Goal: Information Seeking & Learning: Learn about a topic

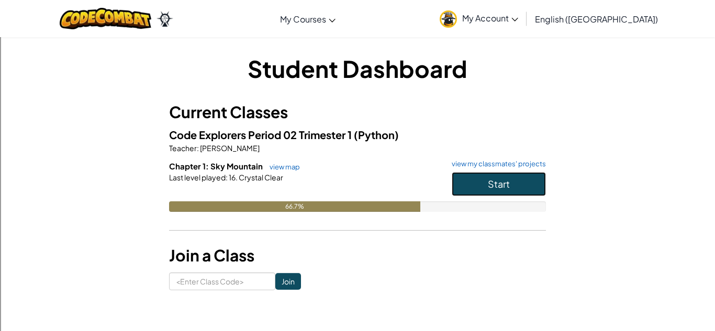
click at [476, 181] on button "Start" at bounding box center [499, 184] width 94 height 24
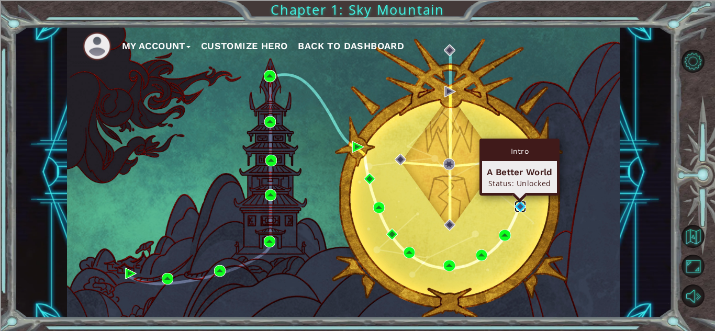
click at [521, 208] on img at bounding box center [521, 207] width 12 height 12
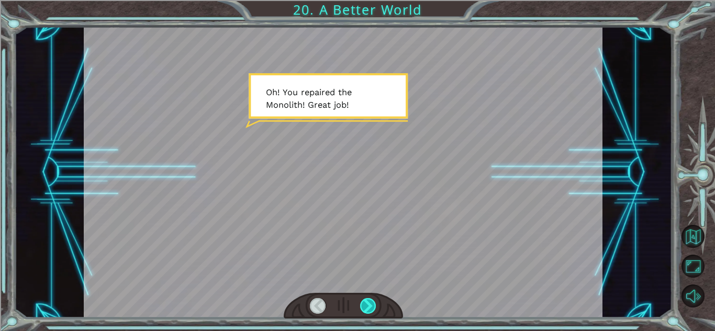
click at [366, 308] on div at bounding box center [368, 306] width 16 height 16
click at [365, 306] on div at bounding box center [368, 306] width 16 height 16
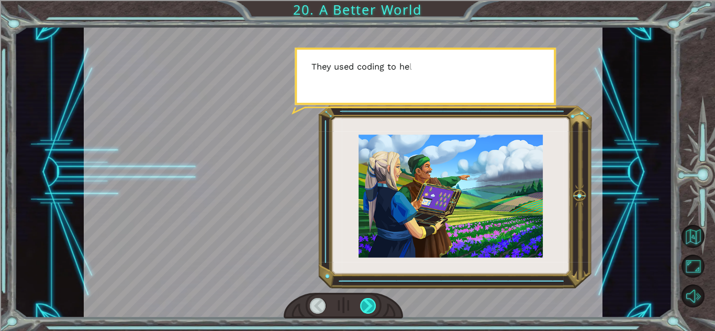
click at [365, 306] on div at bounding box center [368, 306] width 16 height 16
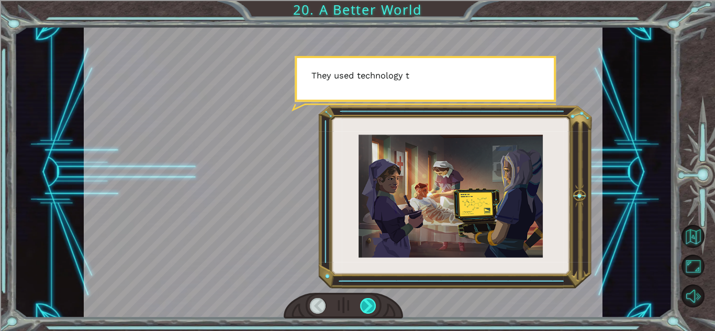
click at [365, 306] on div at bounding box center [368, 306] width 16 height 16
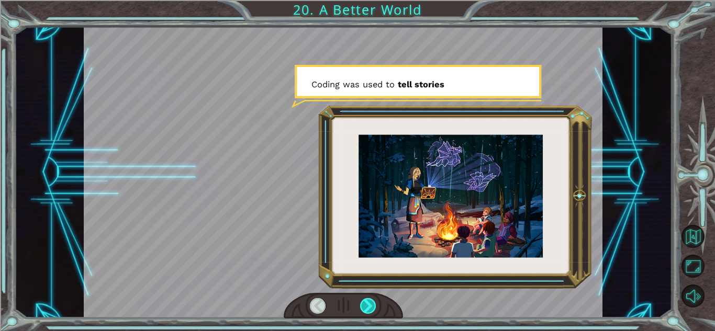
click at [365, 304] on div at bounding box center [368, 306] width 16 height 16
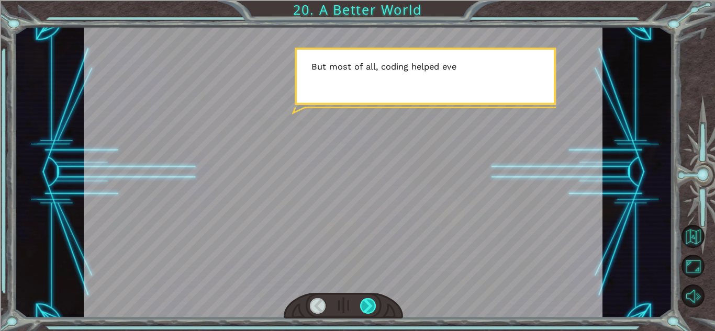
click at [364, 300] on div at bounding box center [368, 306] width 16 height 16
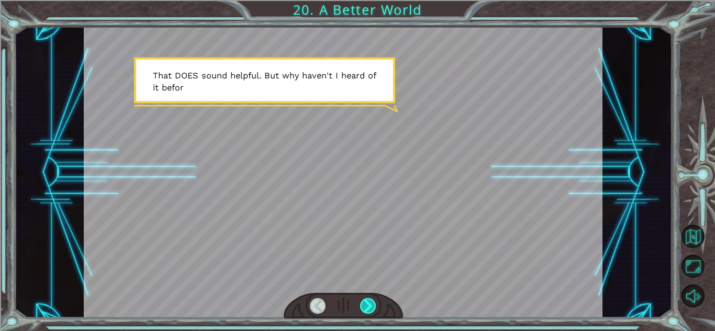
click at [364, 300] on div at bounding box center [368, 306] width 16 height 16
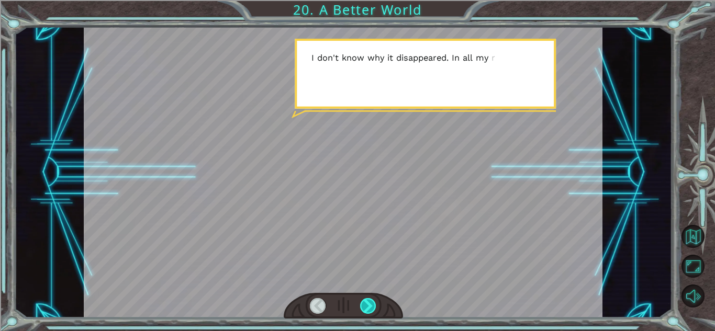
click at [365, 299] on div at bounding box center [368, 306] width 16 height 16
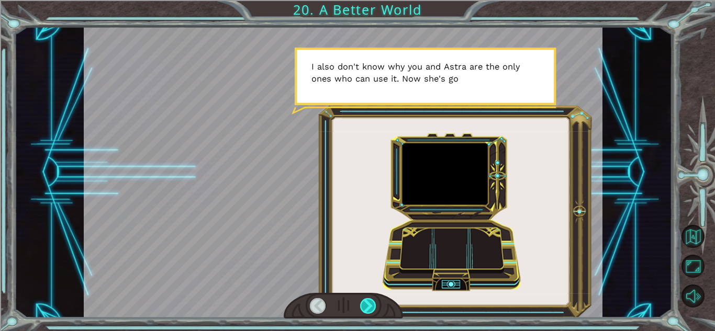
click at [365, 299] on div at bounding box center [368, 306] width 16 height 16
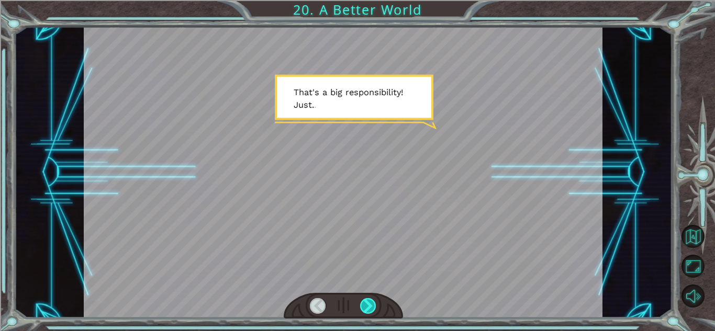
click at [365, 299] on div at bounding box center [368, 306] width 16 height 16
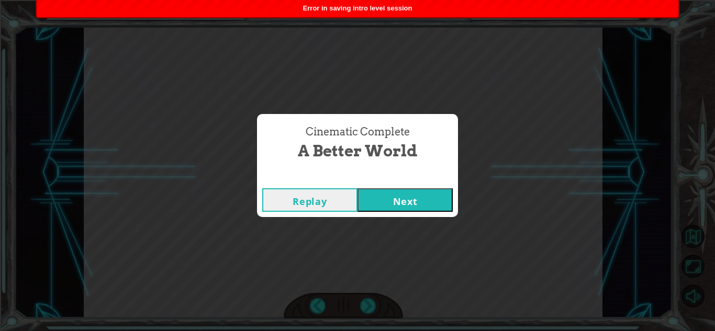
click at [380, 201] on button "Next" at bounding box center [405, 200] width 95 height 24
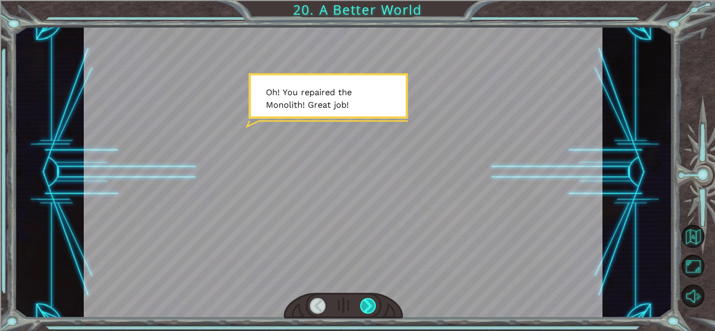
click at [370, 307] on div at bounding box center [368, 306] width 16 height 16
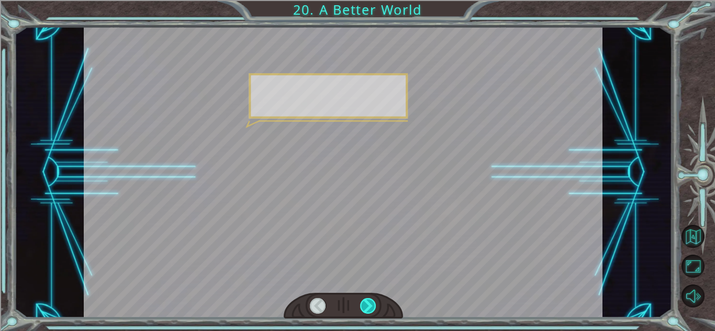
click at [370, 307] on div at bounding box center [368, 306] width 16 height 16
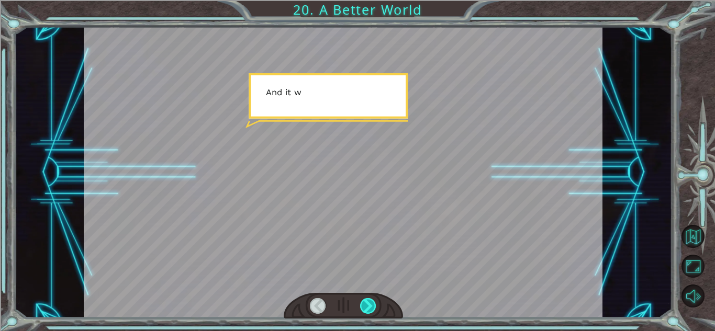
click at [370, 307] on div at bounding box center [368, 306] width 16 height 16
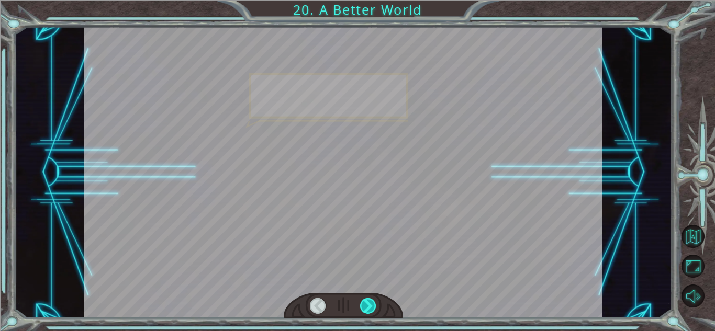
click at [370, 307] on div at bounding box center [368, 306] width 16 height 16
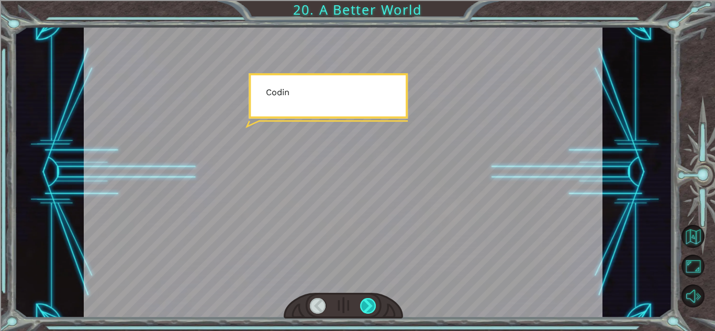
click at [370, 307] on div at bounding box center [368, 306] width 16 height 16
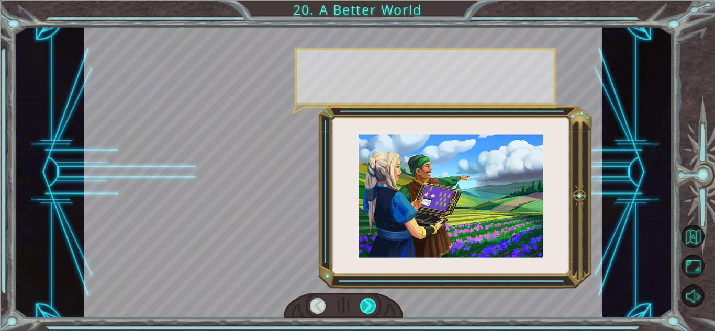
click at [370, 307] on div at bounding box center [368, 306] width 16 height 16
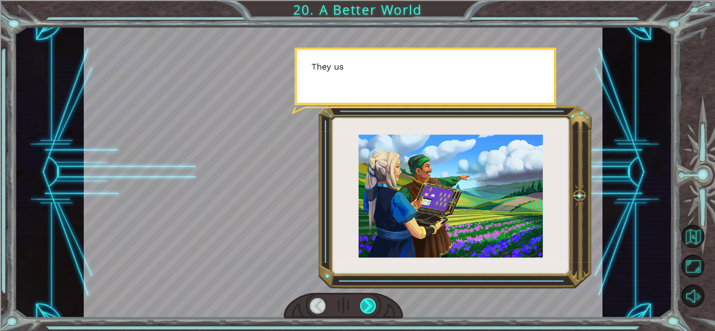
click at [370, 307] on div at bounding box center [368, 306] width 16 height 16
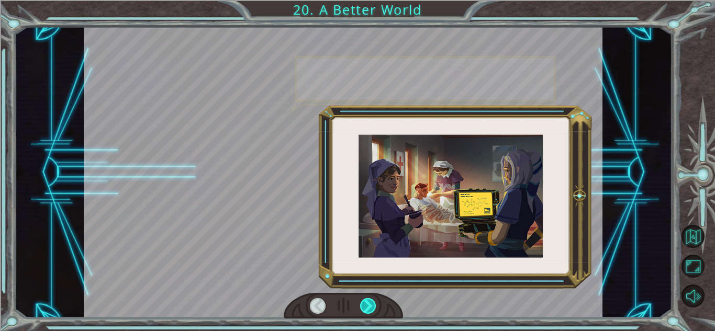
click at [370, 307] on div at bounding box center [368, 306] width 16 height 16
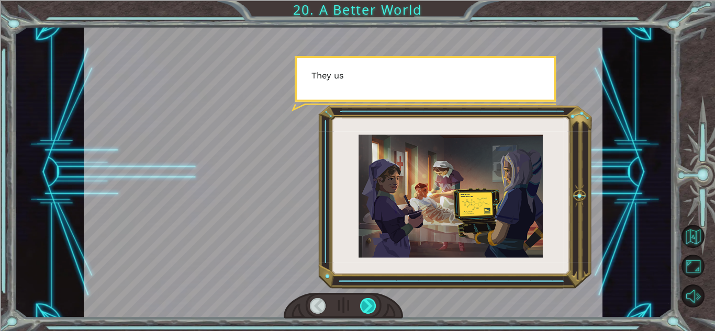
click at [370, 307] on div at bounding box center [368, 306] width 16 height 16
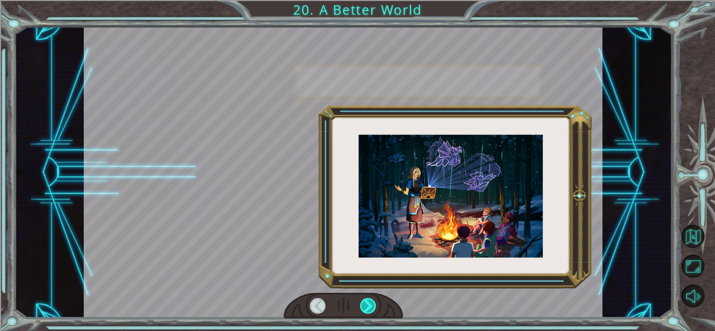
click at [370, 307] on div at bounding box center [368, 306] width 16 height 16
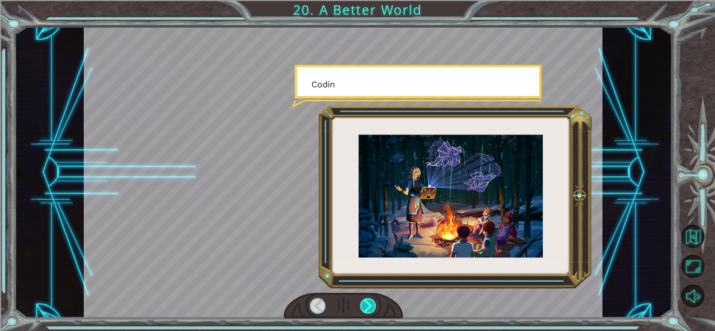
click at [370, 307] on div at bounding box center [368, 306] width 16 height 16
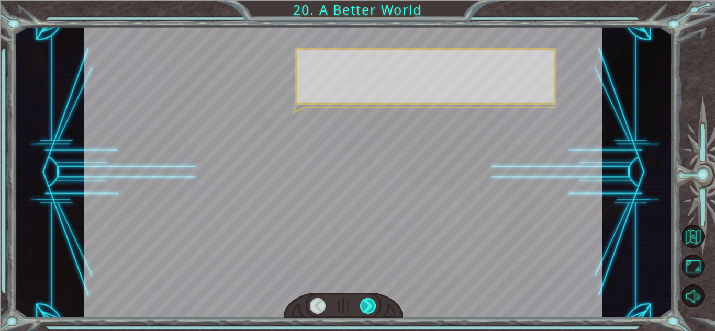
click at [370, 307] on div at bounding box center [368, 306] width 16 height 16
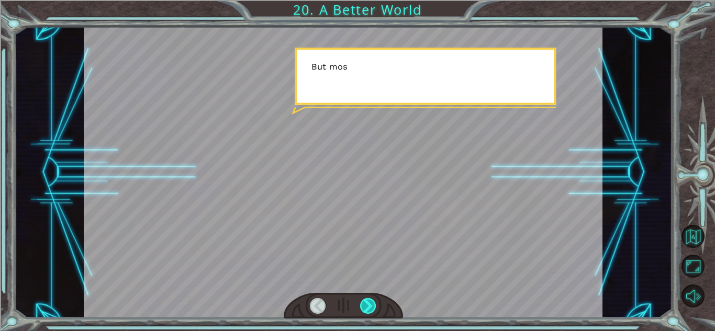
click at [370, 307] on div at bounding box center [368, 306] width 16 height 16
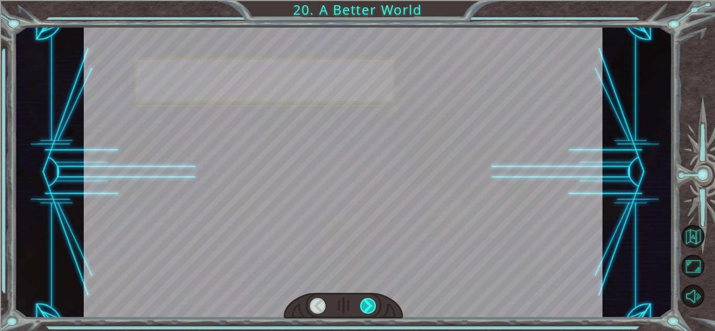
click at [370, 307] on div at bounding box center [368, 306] width 16 height 16
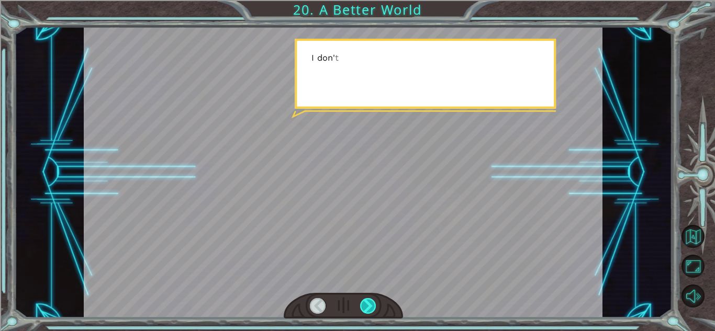
click at [370, 307] on div at bounding box center [368, 306] width 16 height 16
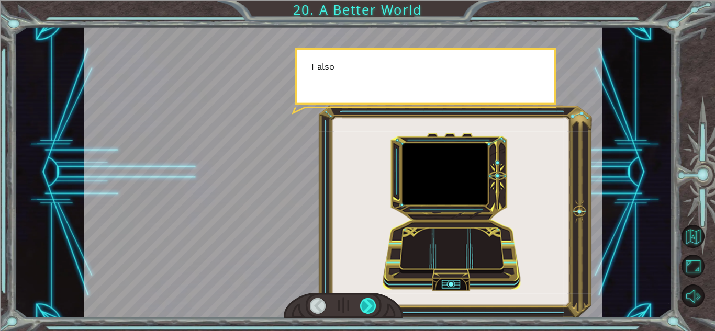
click at [370, 307] on div at bounding box center [368, 306] width 16 height 16
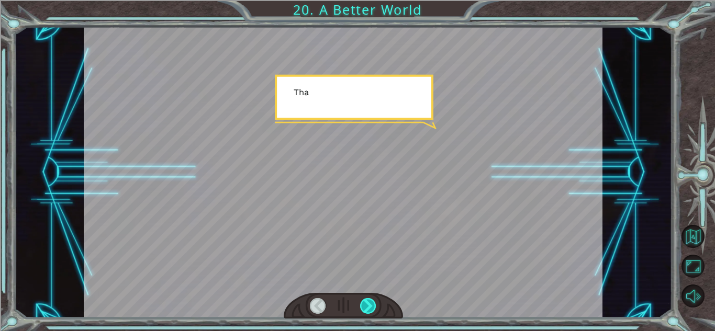
click at [370, 307] on div at bounding box center [368, 306] width 16 height 16
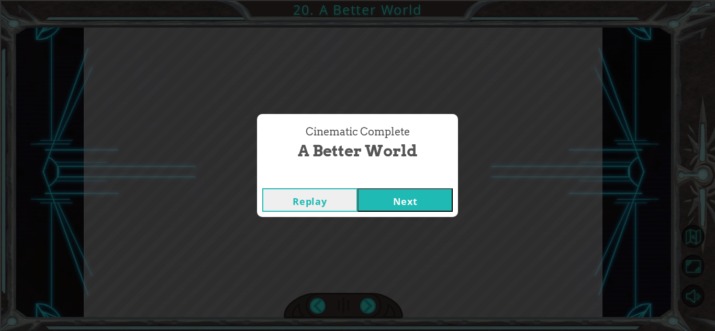
click at [411, 205] on button "Next" at bounding box center [405, 200] width 95 height 24
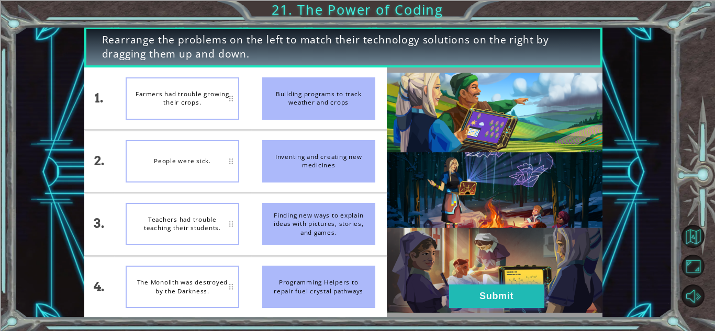
click at [485, 299] on button "Submit" at bounding box center [496, 297] width 95 height 24
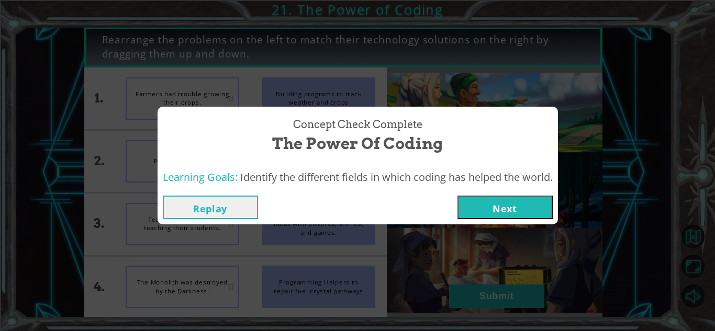
click at [509, 219] on button "Next" at bounding box center [505, 208] width 95 height 24
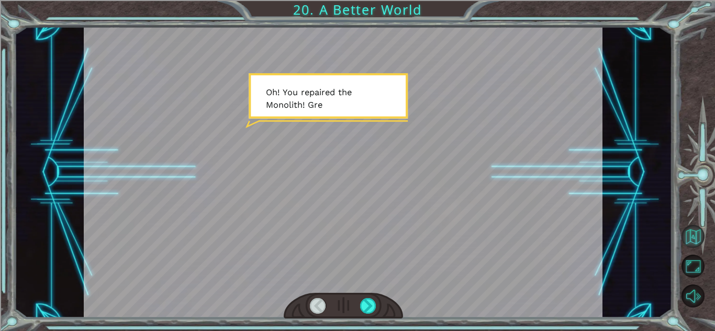
click at [694, 242] on button "Back to Map" at bounding box center [693, 236] width 23 height 23
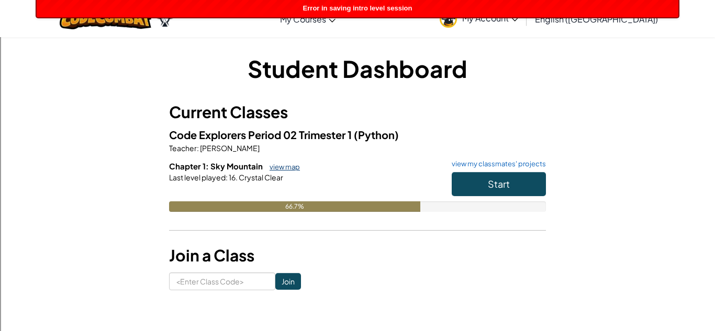
click at [290, 169] on link "view map" at bounding box center [282, 167] width 36 height 8
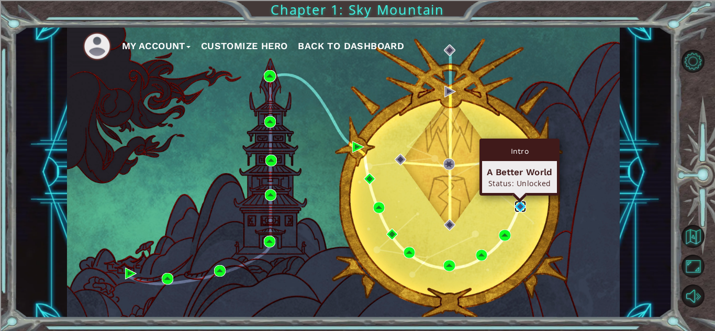
click at [521, 207] on img at bounding box center [521, 207] width 12 height 12
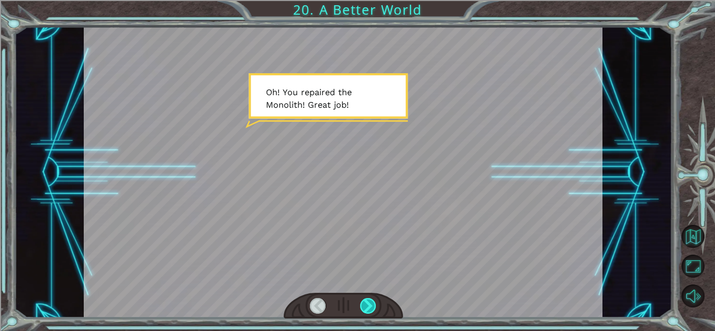
click at [367, 310] on div at bounding box center [368, 306] width 16 height 16
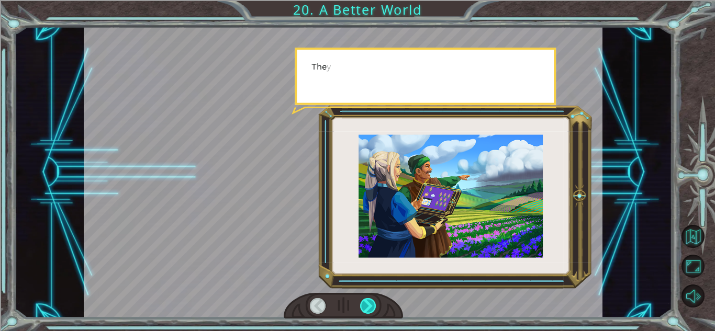
click at [367, 310] on div at bounding box center [368, 306] width 16 height 16
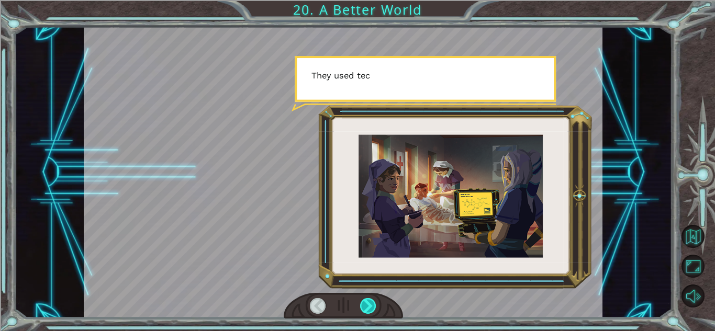
click at [367, 310] on div at bounding box center [368, 306] width 16 height 16
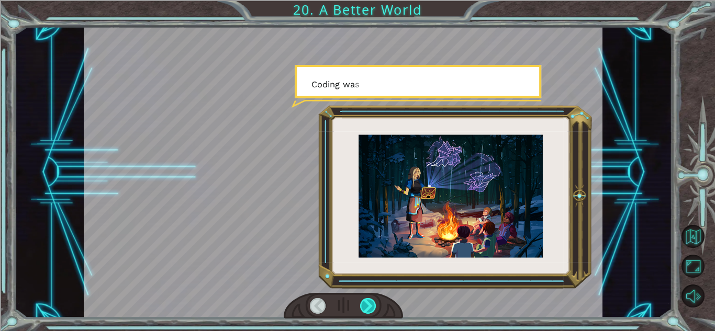
click at [367, 310] on div at bounding box center [368, 306] width 16 height 16
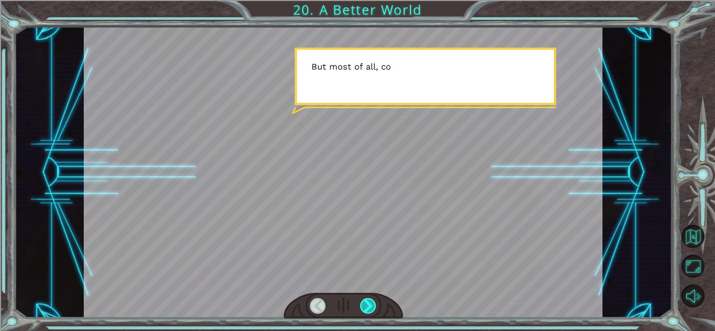
click at [367, 310] on div at bounding box center [368, 306] width 16 height 16
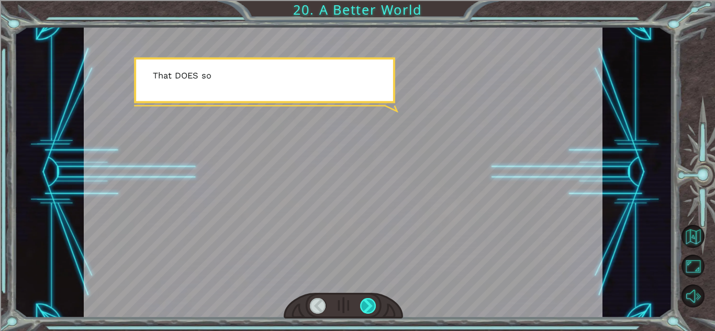
click at [367, 310] on div at bounding box center [368, 306] width 16 height 16
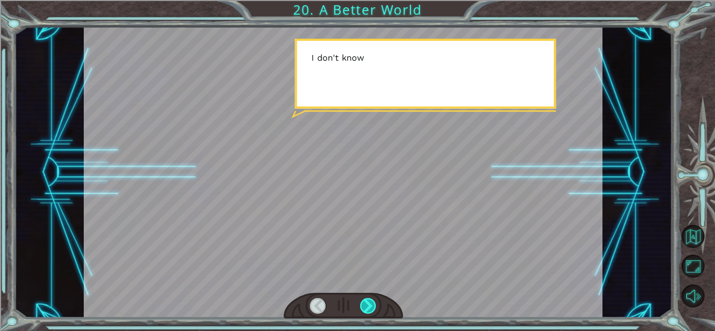
click at [367, 310] on div at bounding box center [368, 306] width 16 height 16
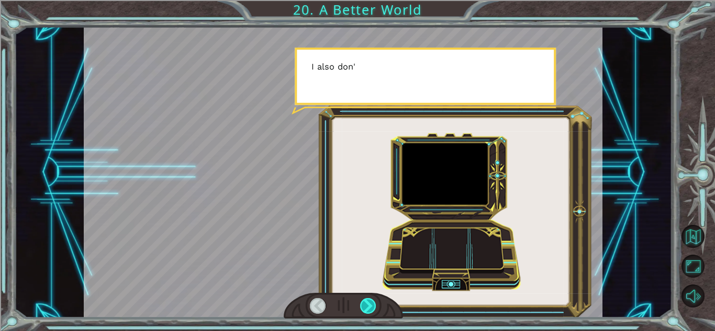
click at [367, 310] on div at bounding box center [368, 306] width 16 height 16
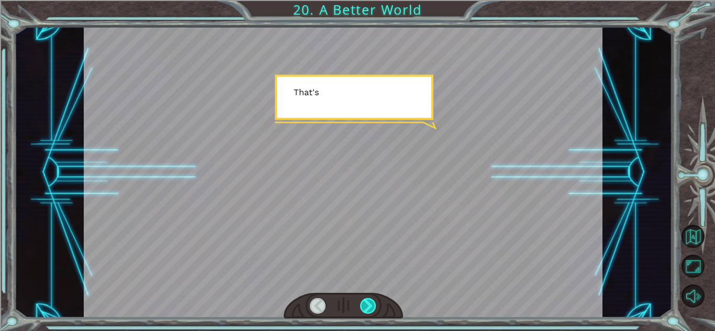
click at [367, 310] on div at bounding box center [368, 306] width 16 height 16
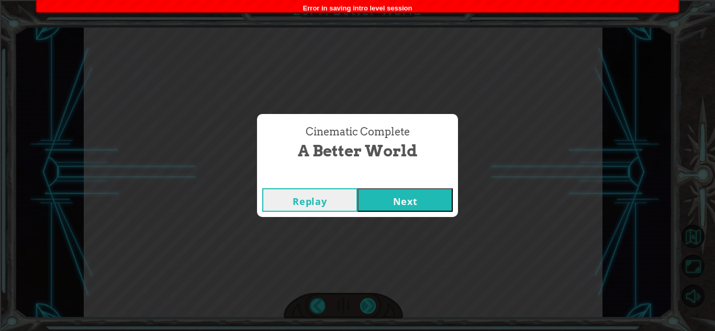
click at [367, 310] on div "Cinematic Complete A Better World Replay Next" at bounding box center [357, 165] width 715 height 331
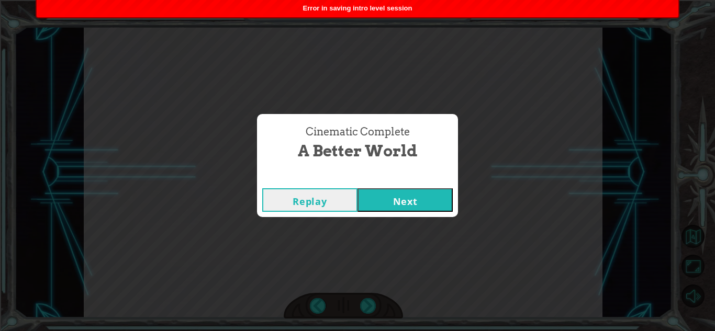
click at [415, 201] on button "Next" at bounding box center [405, 200] width 95 height 24
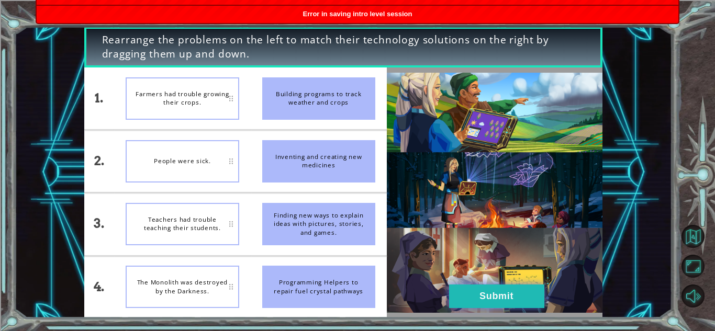
click at [477, 287] on button "Submit" at bounding box center [496, 297] width 95 height 24
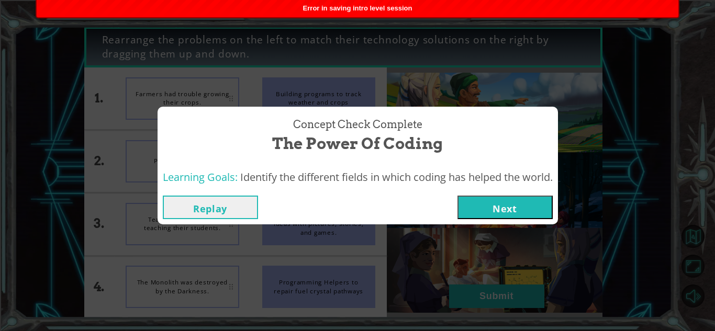
click at [504, 205] on button "Next" at bounding box center [505, 208] width 95 height 24
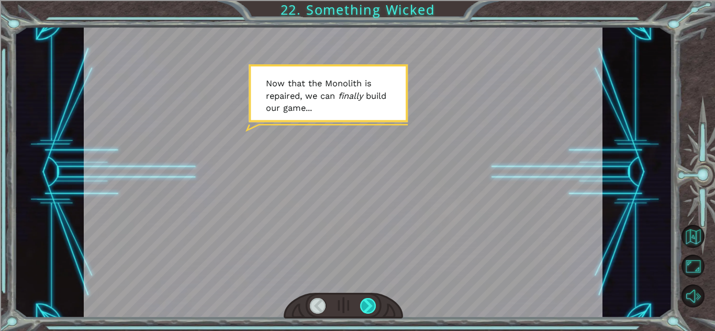
click at [370, 302] on div at bounding box center [368, 306] width 16 height 16
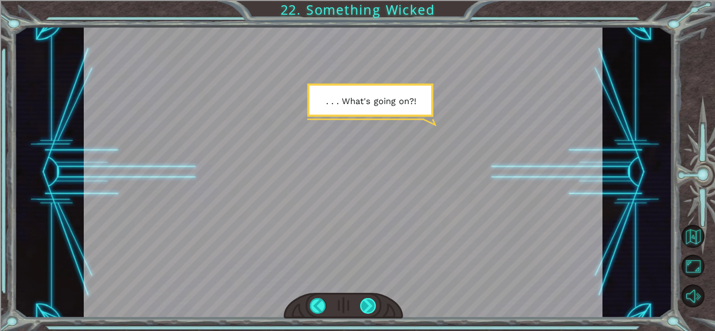
click at [370, 302] on div at bounding box center [368, 306] width 16 height 16
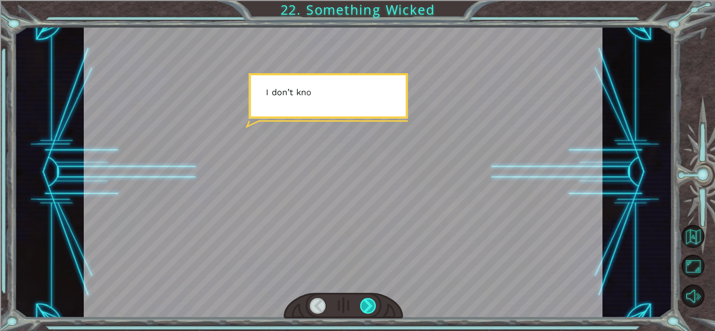
click at [370, 302] on div at bounding box center [368, 306] width 16 height 16
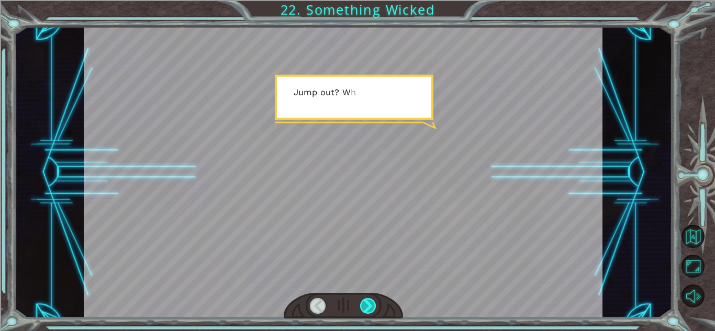
click at [370, 302] on div at bounding box center [368, 306] width 16 height 16
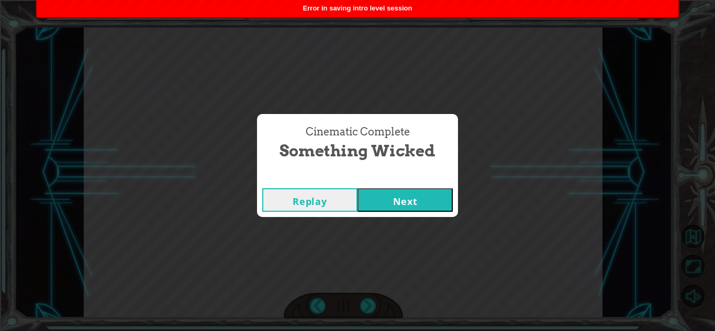
click at [396, 202] on button "Next" at bounding box center [405, 200] width 95 height 24
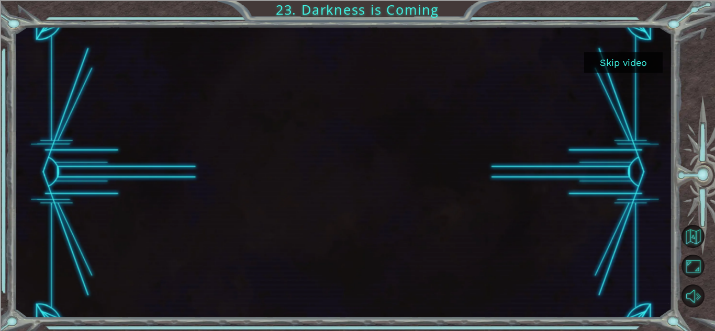
click at [613, 62] on button "Skip video" at bounding box center [623, 62] width 79 height 20
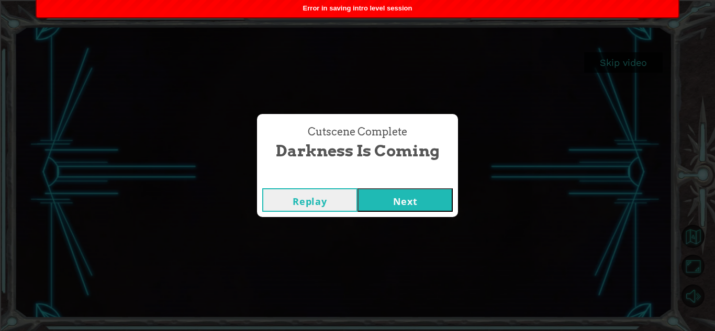
click at [503, 132] on div "Cutscene Complete Darkness is Coming Replay Next" at bounding box center [357, 165] width 715 height 331
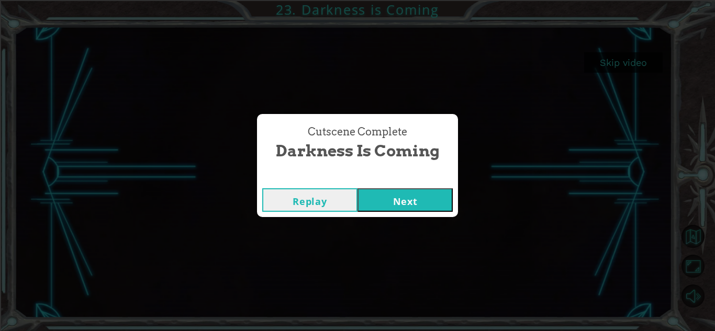
click at [318, 196] on button "Replay" at bounding box center [309, 200] width 95 height 24
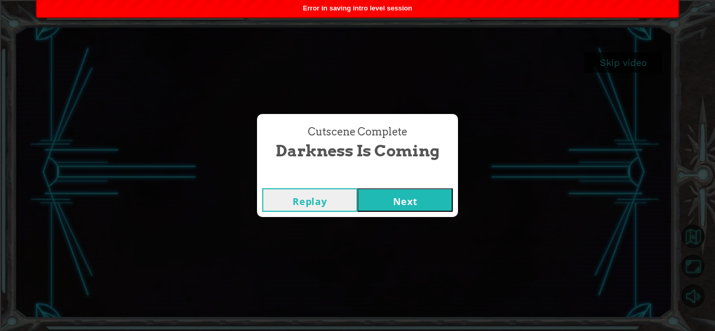
click at [379, 194] on button "Next" at bounding box center [405, 200] width 95 height 24
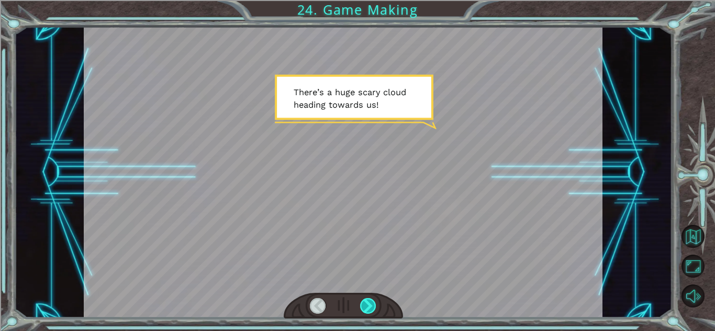
click at [366, 299] on div at bounding box center [368, 306] width 16 height 16
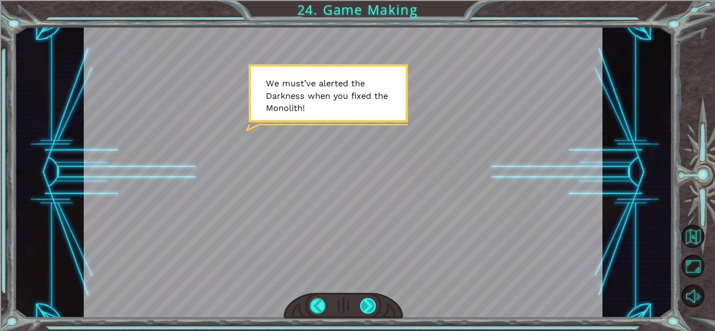
click at [366, 302] on div at bounding box center [368, 306] width 16 height 16
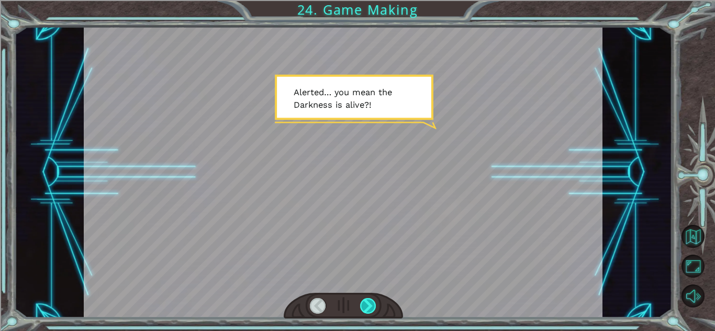
click at [364, 299] on div at bounding box center [368, 306] width 16 height 16
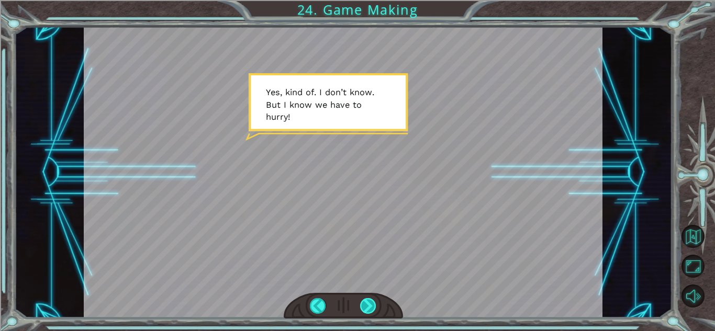
click at [362, 300] on div at bounding box center [368, 306] width 16 height 16
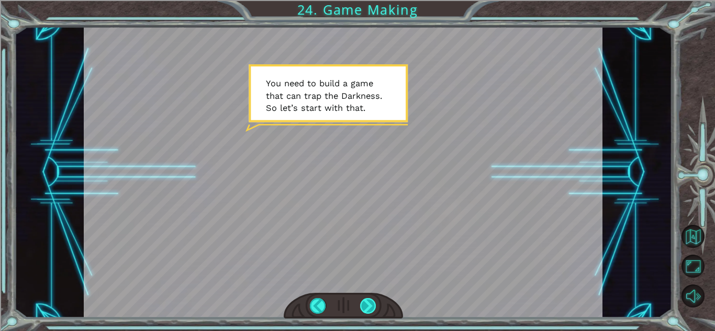
click at [362, 300] on div at bounding box center [368, 306] width 16 height 16
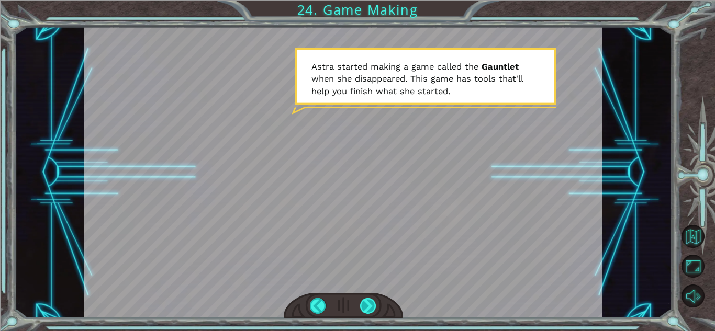
click at [364, 303] on div at bounding box center [368, 306] width 16 height 16
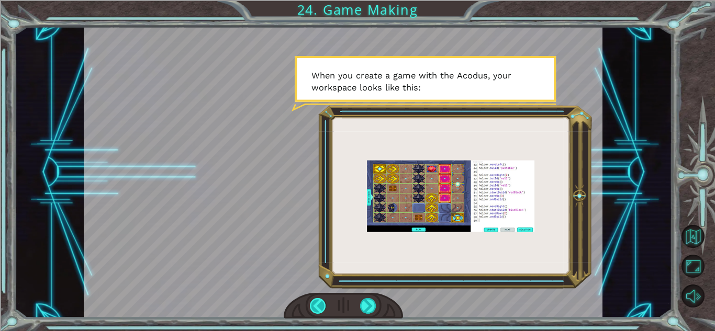
click at [316, 309] on div at bounding box center [318, 306] width 16 height 16
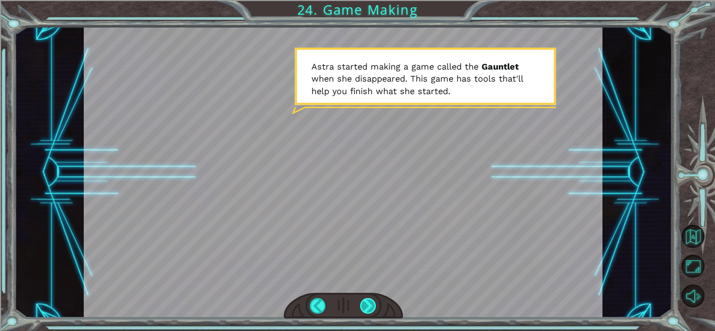
click at [371, 302] on div at bounding box center [368, 306] width 16 height 16
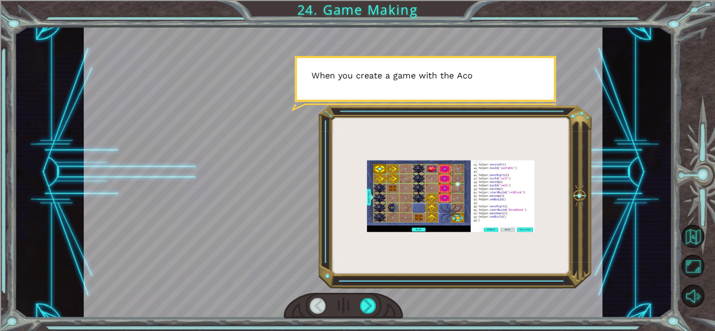
click at [319, 307] on div at bounding box center [318, 306] width 16 height 16
click at [321, 307] on div at bounding box center [318, 306] width 16 height 16
click at [319, 307] on div at bounding box center [318, 306] width 16 height 16
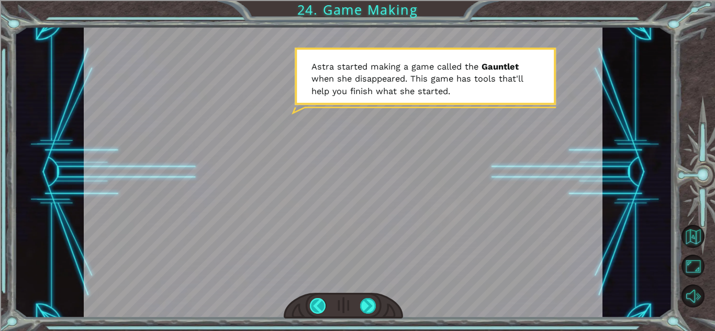
click at [319, 308] on div at bounding box center [318, 306] width 16 height 16
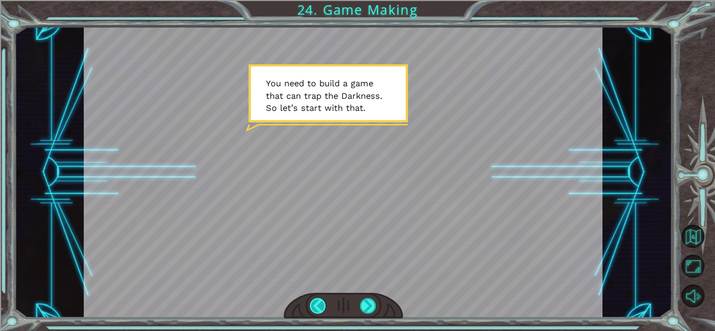
click at [319, 308] on div at bounding box center [318, 306] width 16 height 16
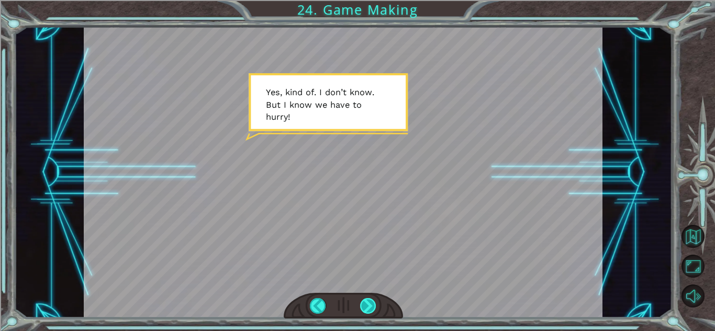
click at [372, 307] on div at bounding box center [368, 306] width 16 height 16
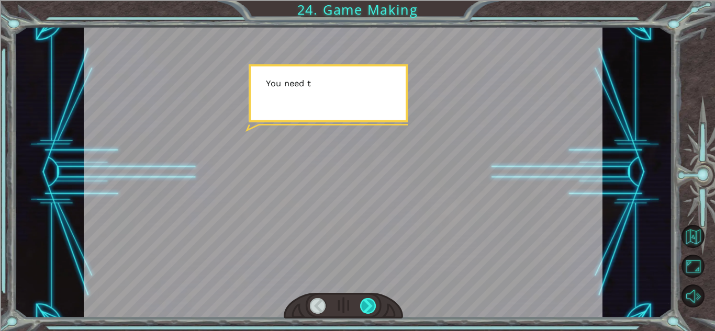
click at [371, 306] on div at bounding box center [368, 306] width 16 height 16
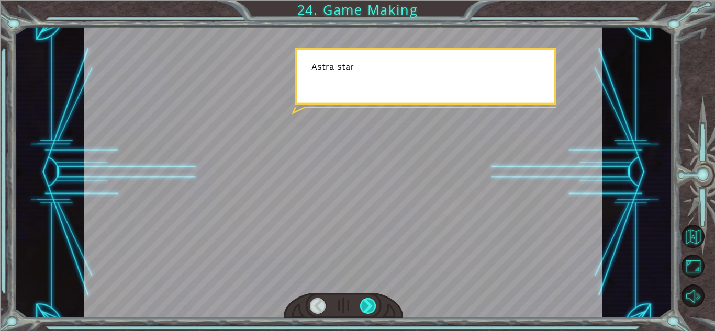
click at [371, 307] on div at bounding box center [368, 306] width 16 height 16
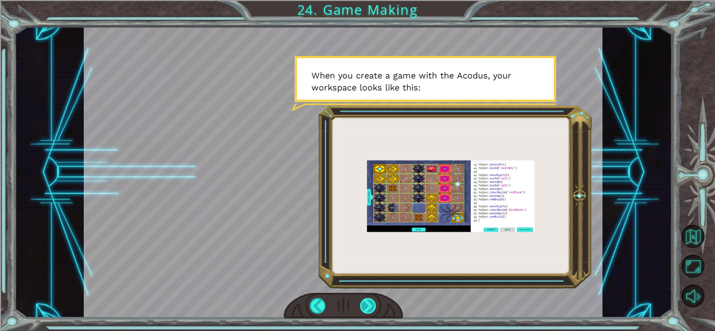
click at [370, 308] on div at bounding box center [368, 306] width 16 height 16
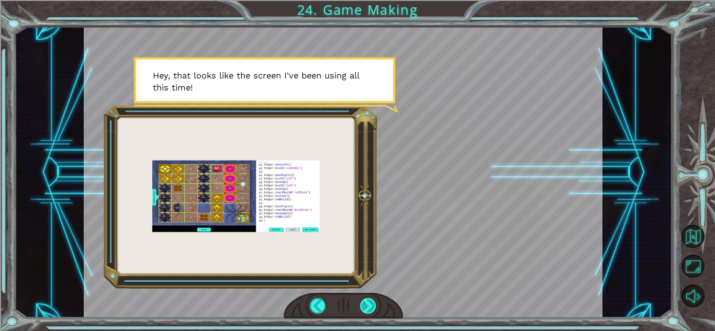
click at [366, 304] on div at bounding box center [368, 306] width 16 height 16
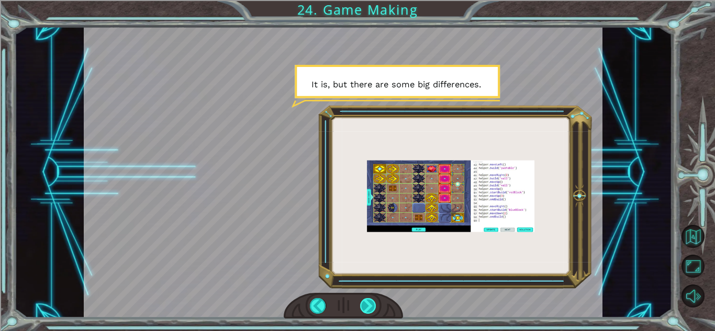
click at [367, 305] on div at bounding box center [368, 306] width 16 height 16
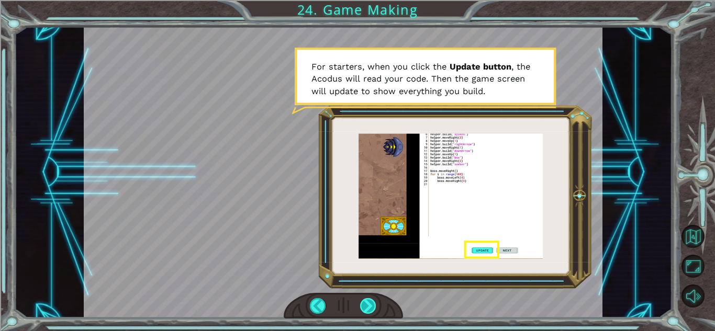
click at [368, 305] on div at bounding box center [368, 306] width 16 height 16
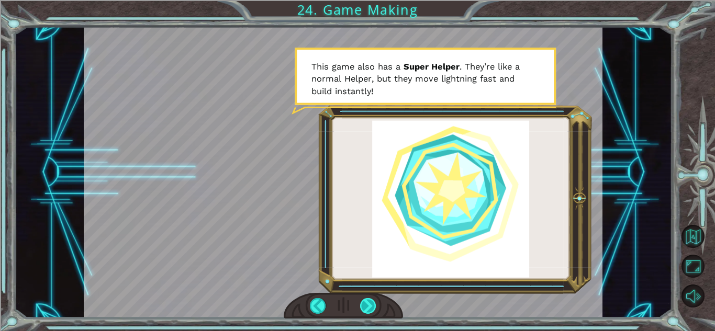
click at [368, 305] on div at bounding box center [368, 306] width 16 height 16
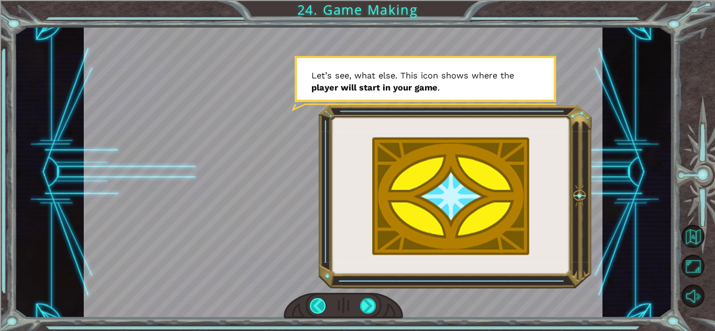
click at [318, 309] on div at bounding box center [318, 306] width 16 height 16
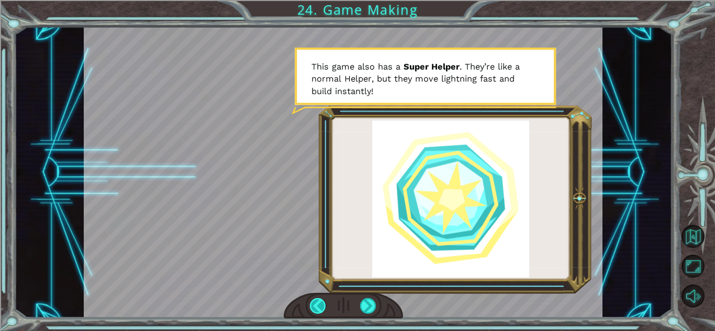
click at [317, 308] on div at bounding box center [318, 306] width 16 height 16
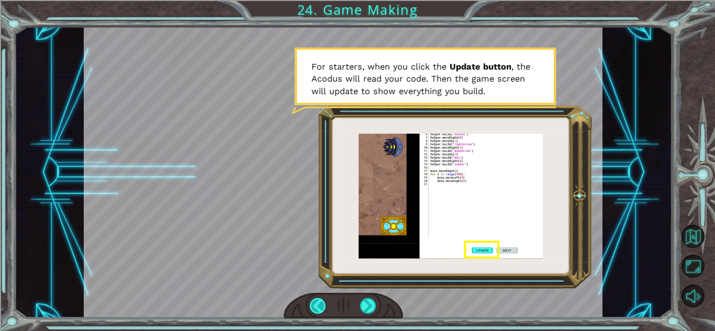
click at [317, 306] on div at bounding box center [318, 306] width 16 height 16
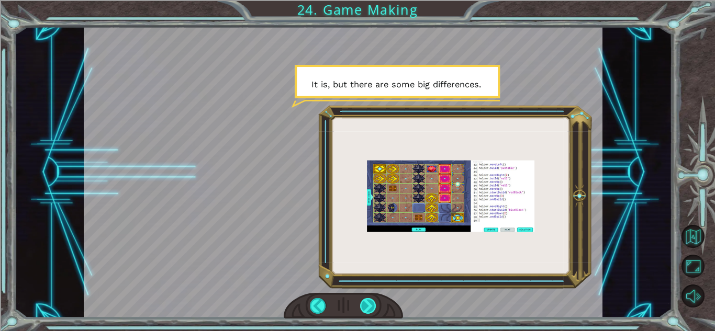
click at [370, 307] on div at bounding box center [368, 306] width 16 height 16
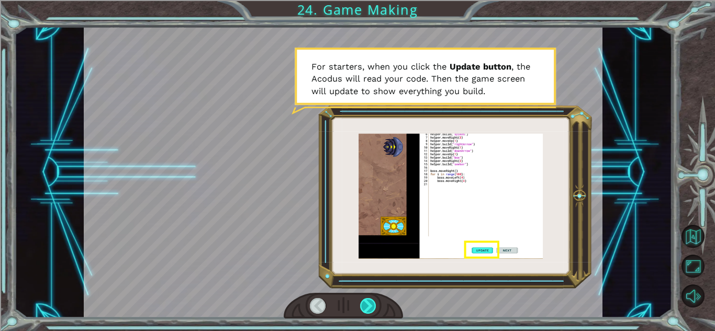
click at [371, 307] on div at bounding box center [368, 306] width 16 height 16
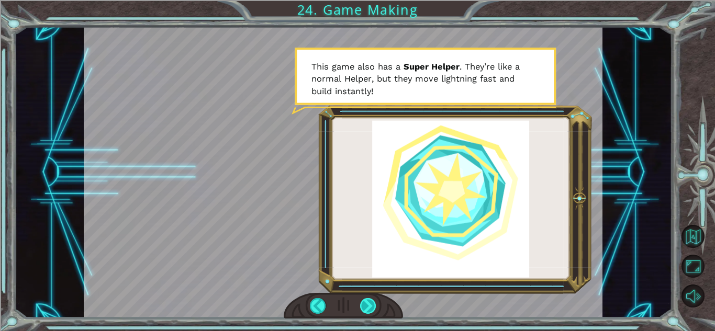
click at [366, 306] on div at bounding box center [368, 306] width 16 height 16
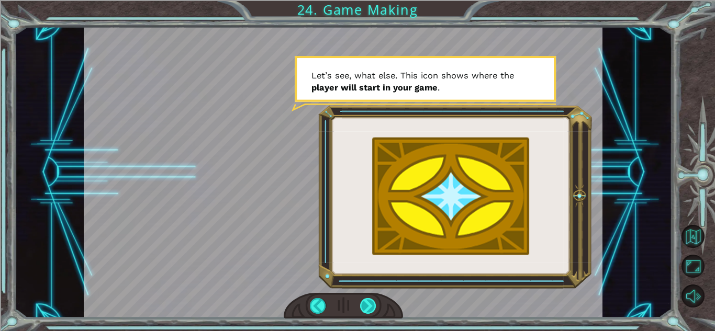
click at [364, 311] on div at bounding box center [368, 306] width 16 height 16
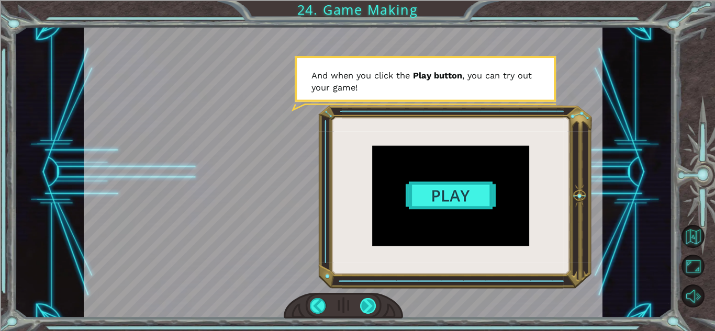
click at [366, 309] on div at bounding box center [368, 306] width 16 height 16
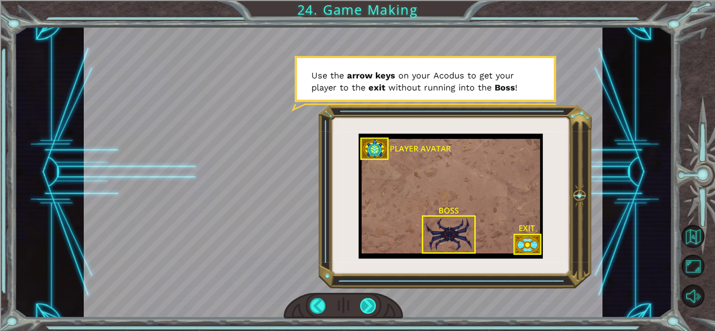
click at [368, 307] on div at bounding box center [368, 306] width 16 height 16
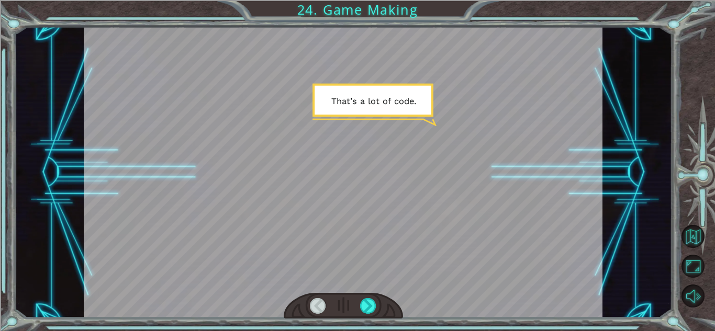
click at [327, 309] on div at bounding box center [343, 306] width 119 height 26
click at [300, 312] on div at bounding box center [343, 306] width 119 height 26
click at [314, 309] on div at bounding box center [318, 306] width 16 height 16
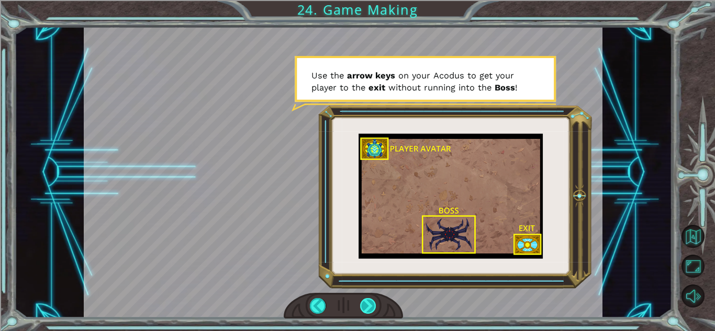
click at [365, 305] on div at bounding box center [368, 306] width 16 height 16
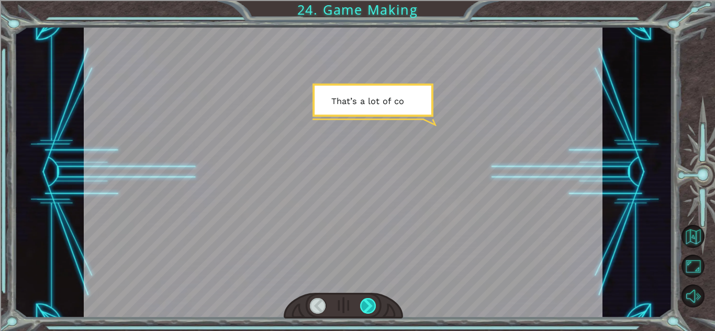
click at [366, 303] on div at bounding box center [368, 306] width 16 height 16
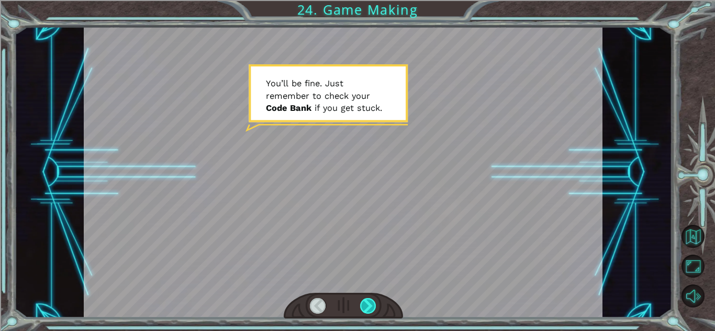
click at [364, 302] on div at bounding box center [368, 306] width 16 height 16
click at [364, 303] on div at bounding box center [368, 306] width 16 height 16
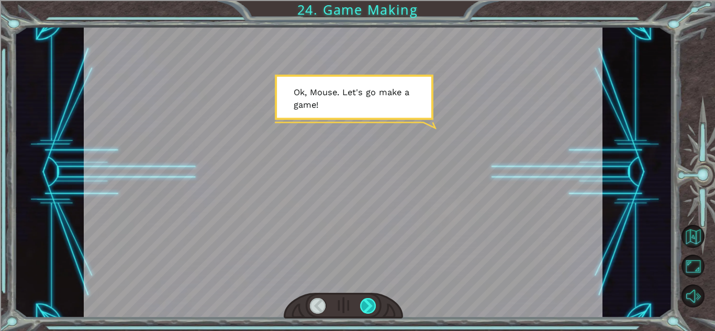
click at [363, 302] on div at bounding box center [368, 306] width 16 height 16
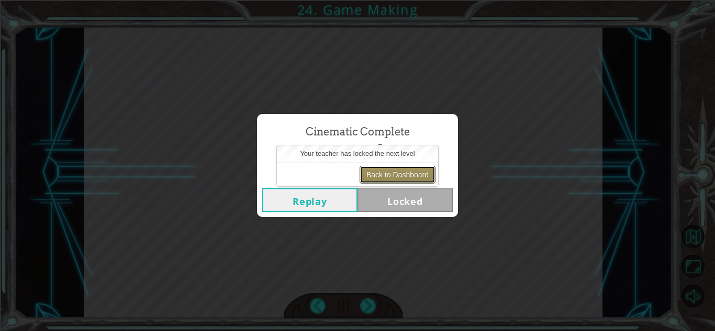
click at [396, 177] on button "Back to Dashboard" at bounding box center [398, 175] width 76 height 18
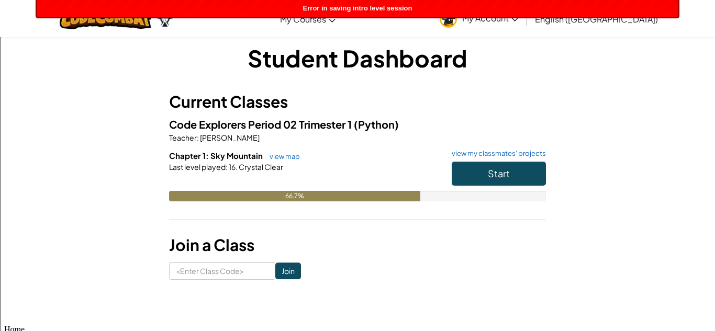
scroll to position [6, 0]
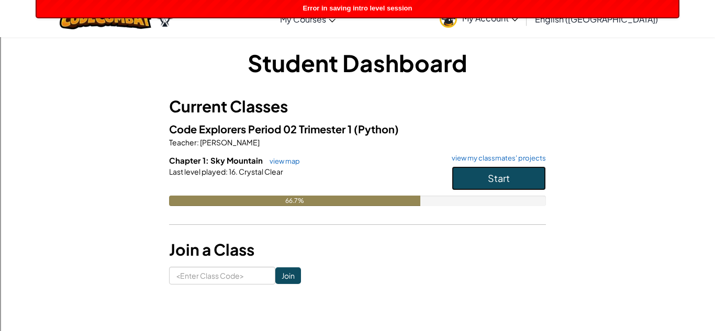
click at [468, 175] on button "Start" at bounding box center [499, 178] width 94 height 24
